Goal: Communication & Community: Ask a question

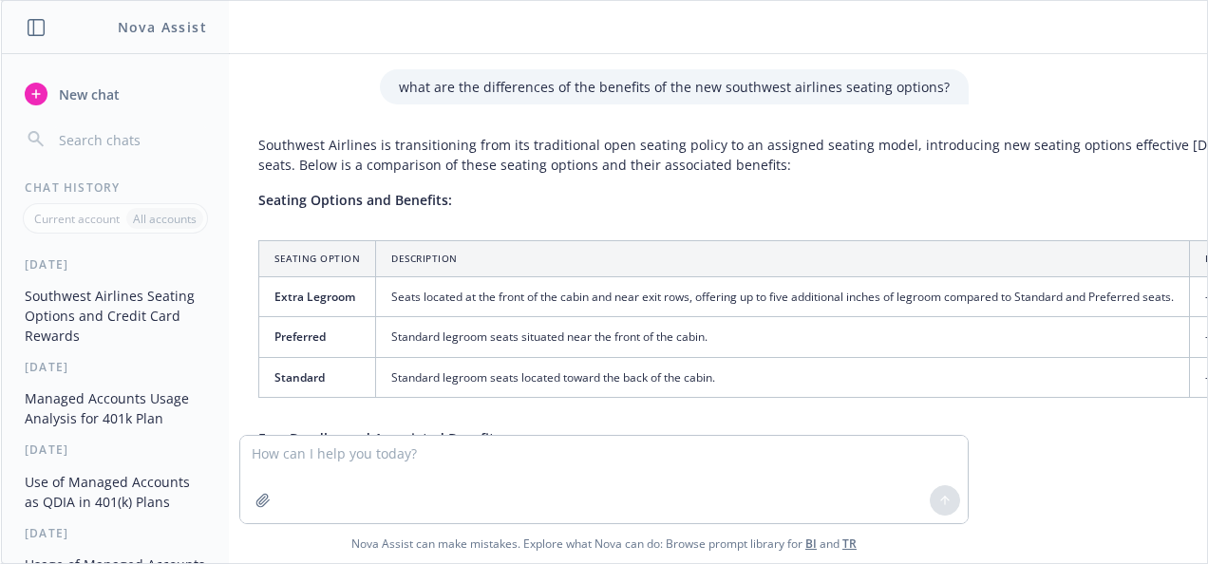
scroll to position [6666, 8]
